Goal: Find specific page/section: Find specific page/section

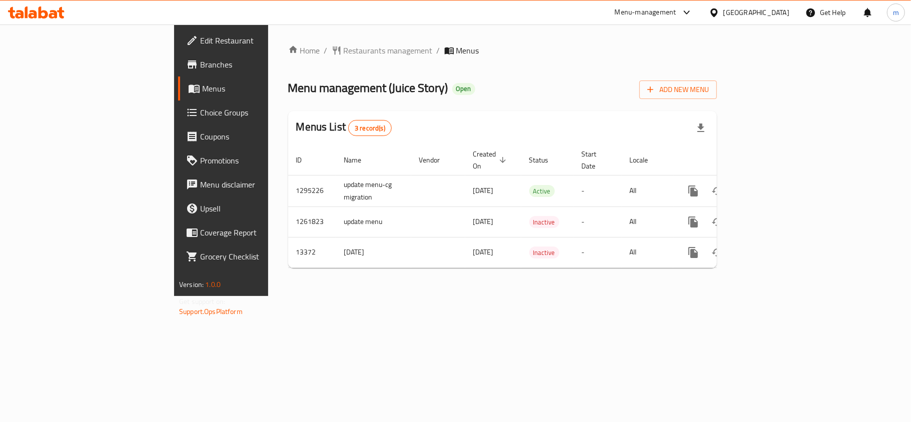
click at [52, 23] on div "Menu-management [GEOGRAPHIC_DATA] Get Help m" at bounding box center [455, 13] width 911 height 24
click at [45, 10] on icon at bounding box center [36, 13] width 57 height 12
click at [55, 17] on icon at bounding box center [53, 14] width 9 height 9
